Goal: Transaction & Acquisition: Purchase product/service

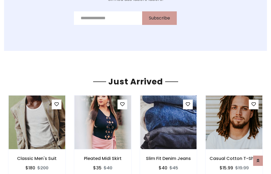
scroll to position [566, 0]
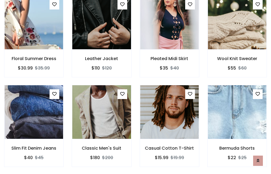
click at [135, 87] on div "Casual Cotton T-Shirt $15.99 $19.99" at bounding box center [169, 129] width 68 height 89
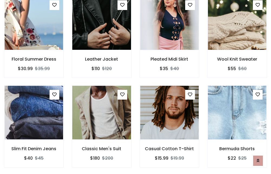
click at [135, 87] on div "Casual Cotton T-Shirt $15.99 $19.99" at bounding box center [169, 129] width 68 height 89
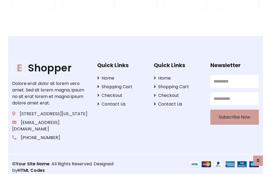
scroll to position [1029, 0]
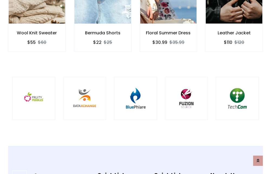
click at [135, 87] on img at bounding box center [135, 98] width 29 height 29
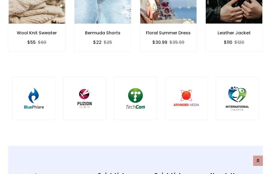
click at [135, 87] on img at bounding box center [135, 98] width 29 height 29
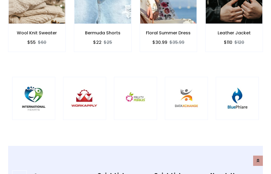
click at [135, 87] on img at bounding box center [135, 98] width 29 height 29
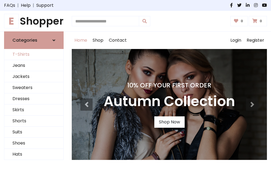
click at [34, 55] on link "T-Shirts" at bounding box center [33, 54] width 59 height 11
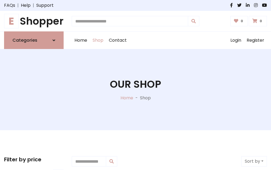
scroll to position [217, 0]
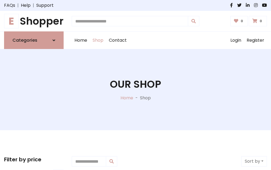
click at [34, 21] on h1 "E Shopper" at bounding box center [33, 21] width 59 height 12
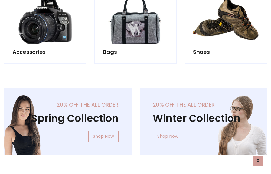
scroll to position [525, 0]
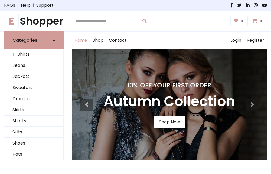
scroll to position [177, 0]
